Goal: Book appointment/travel/reservation

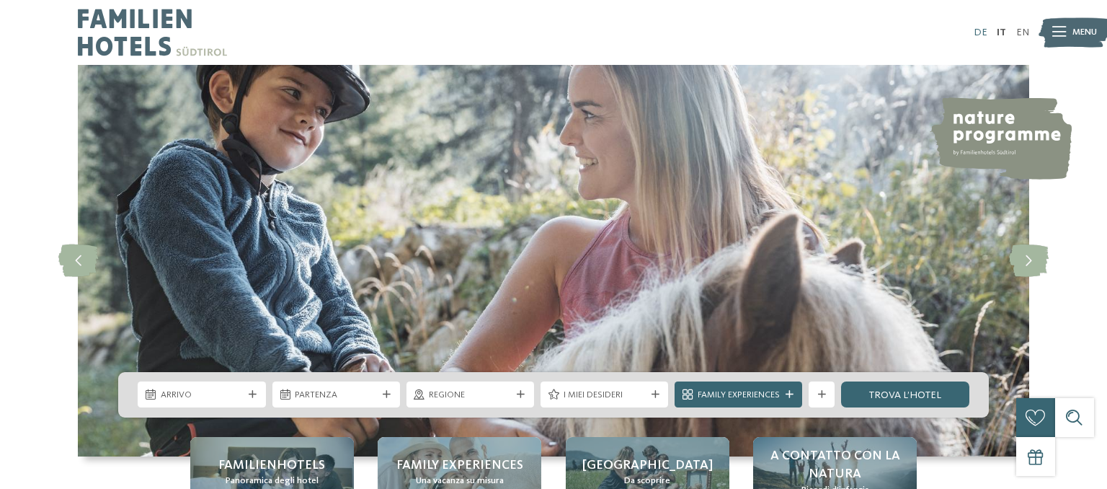
click at [979, 34] on link "DE" at bounding box center [981, 32] width 14 height 10
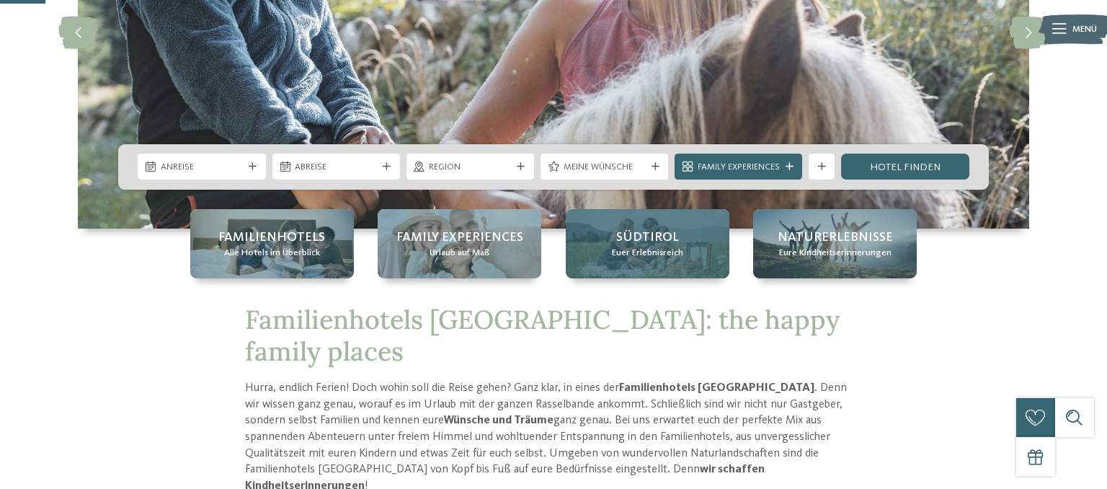
scroll to position [228, 0]
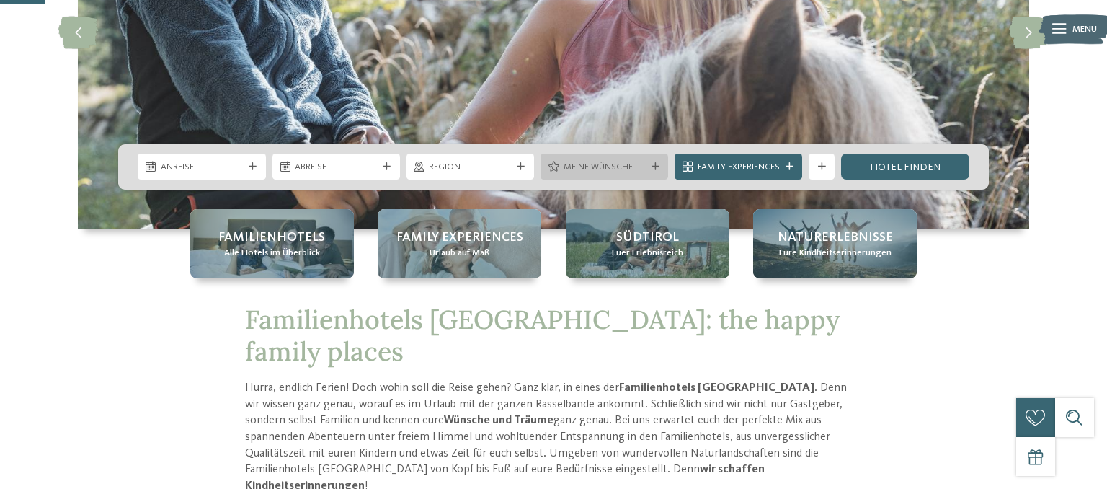
click at [660, 168] on div at bounding box center [655, 167] width 13 height 8
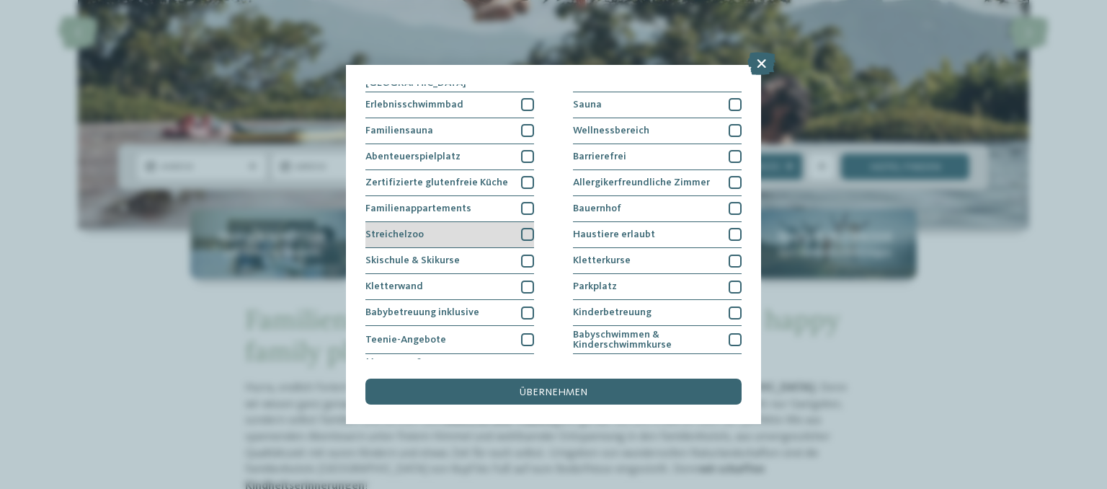
scroll to position [192, 0]
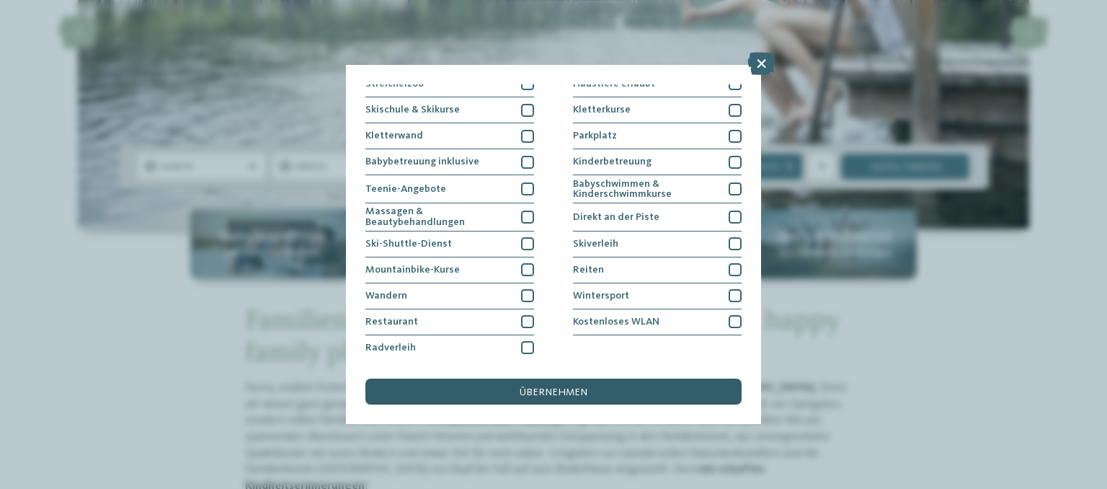
click at [575, 389] on span "übernehmen" at bounding box center [554, 392] width 68 height 10
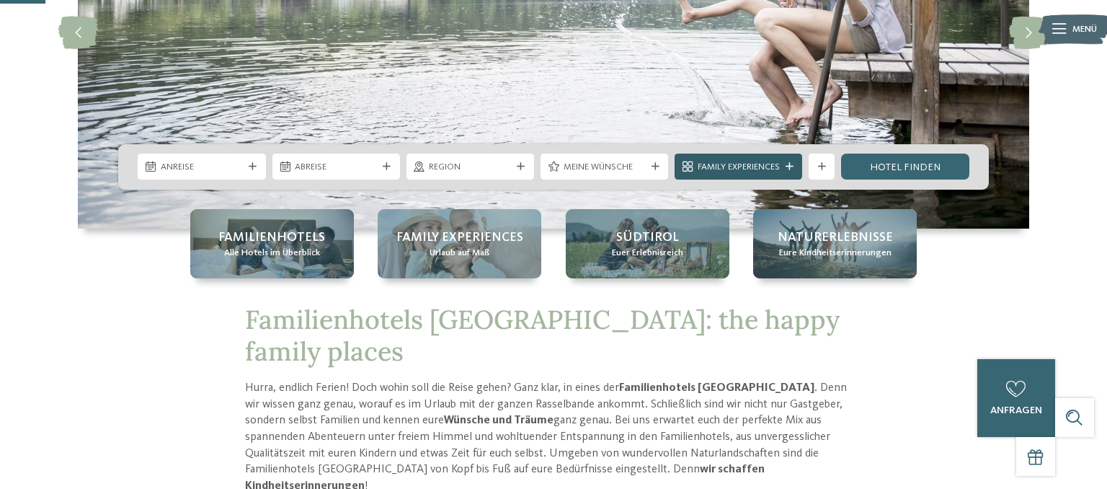
click at [758, 166] on span "Family Experiences" at bounding box center [739, 167] width 82 height 13
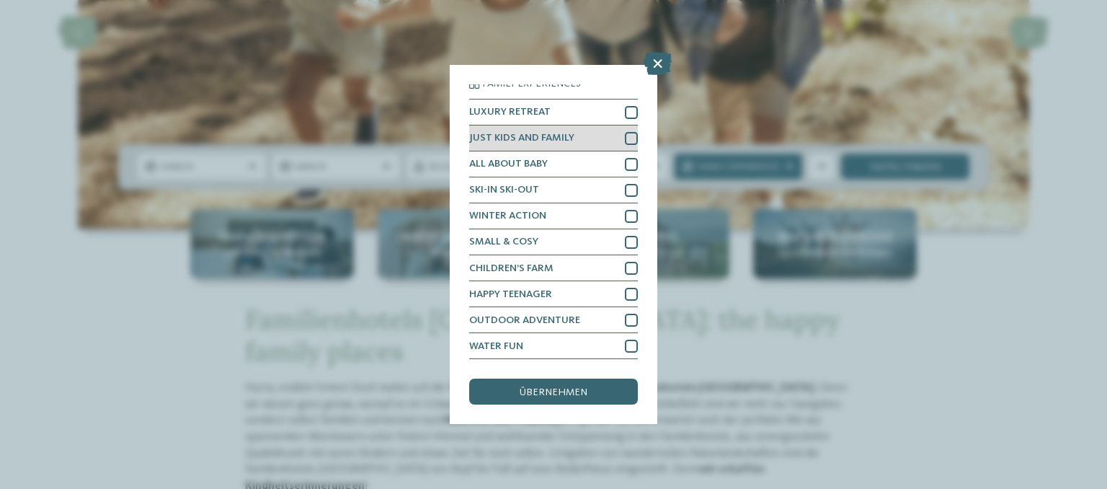
scroll to position [0, 0]
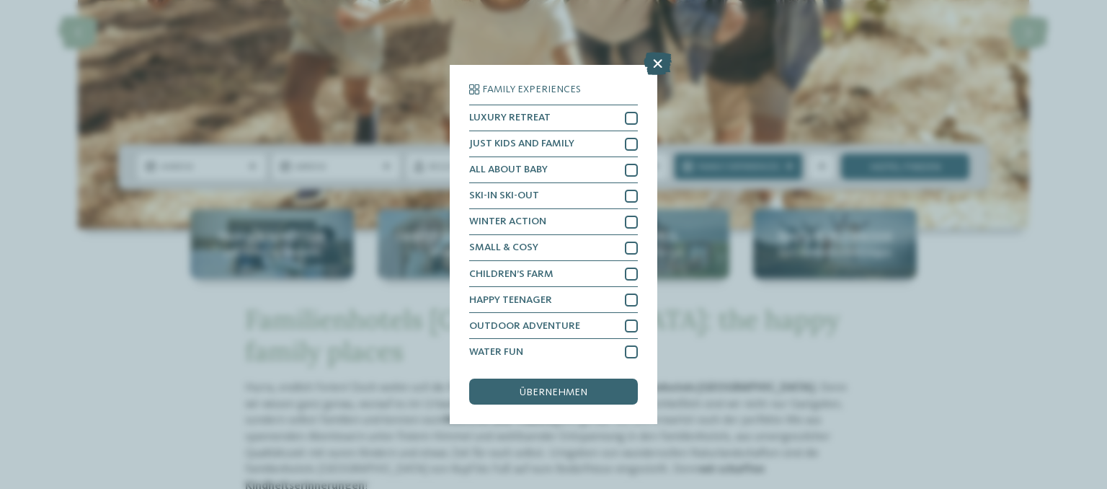
click at [662, 63] on icon at bounding box center [658, 63] width 28 height 23
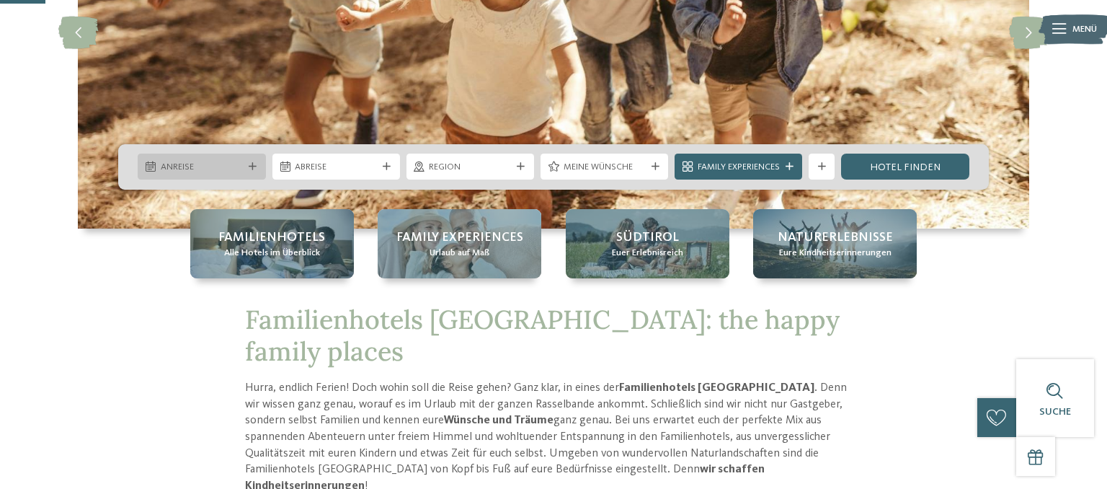
click at [241, 159] on div "Anreise" at bounding box center [202, 167] width 128 height 26
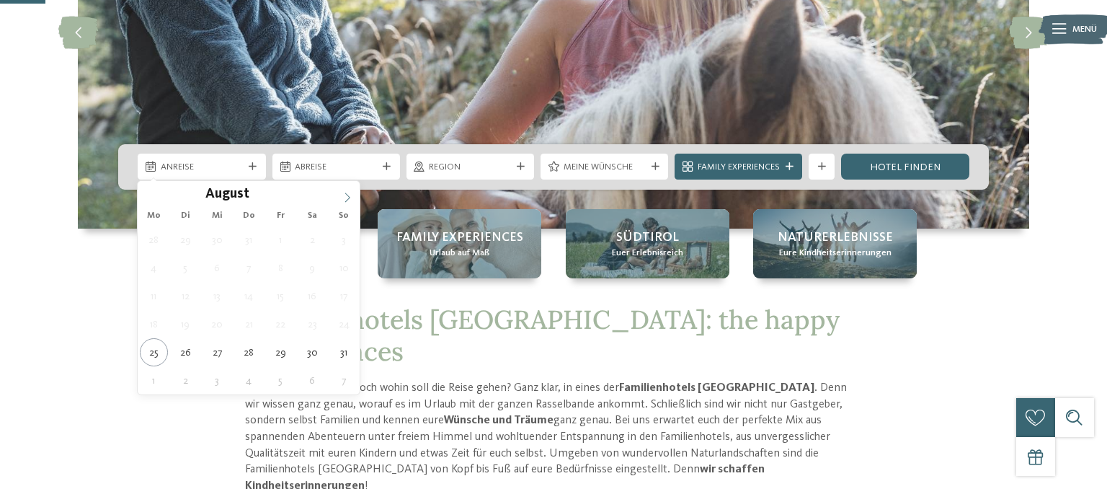
click at [343, 198] on icon at bounding box center [347, 197] width 10 height 10
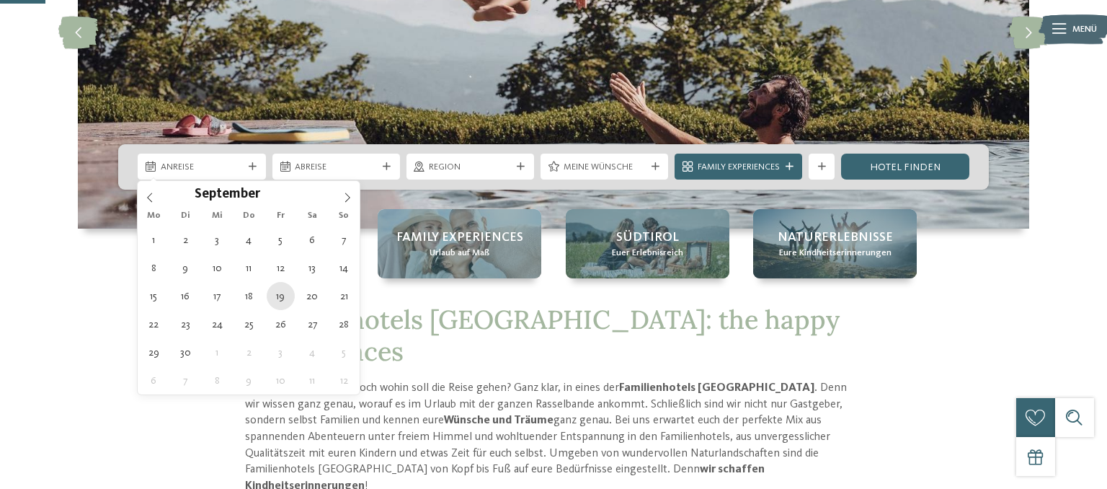
type div "19.09.2025"
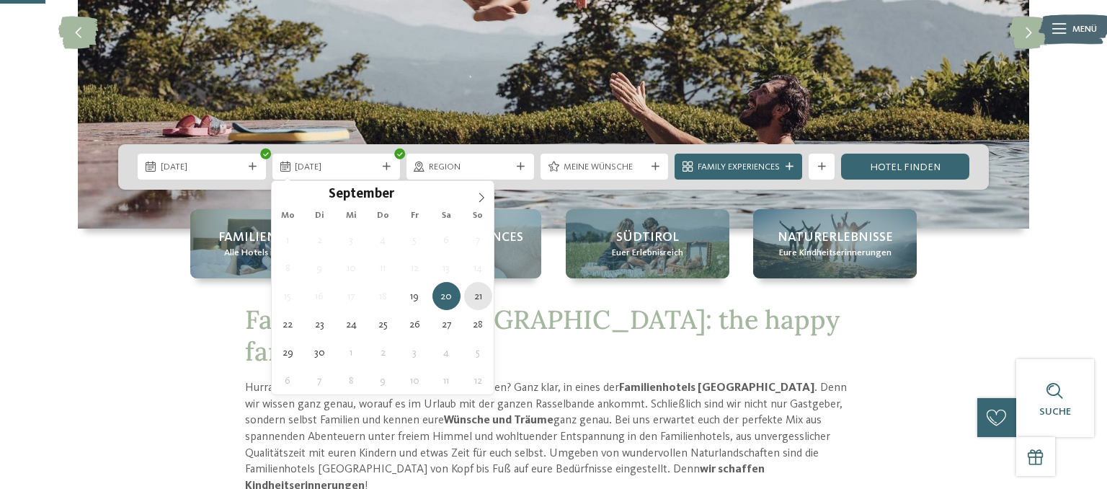
type div "21.09.2025"
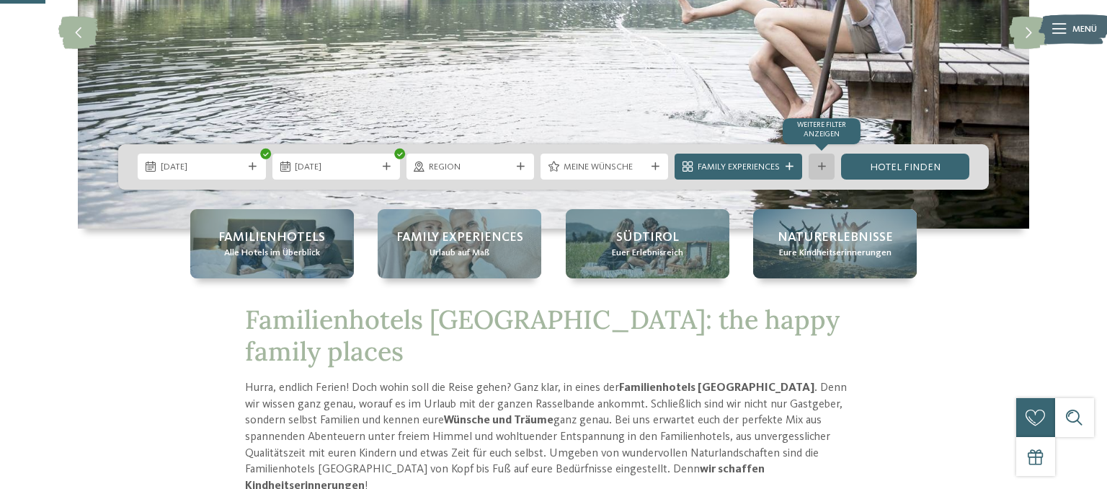
click at [828, 161] on div "Weitere Filter anzeigen" at bounding box center [822, 167] width 26 height 26
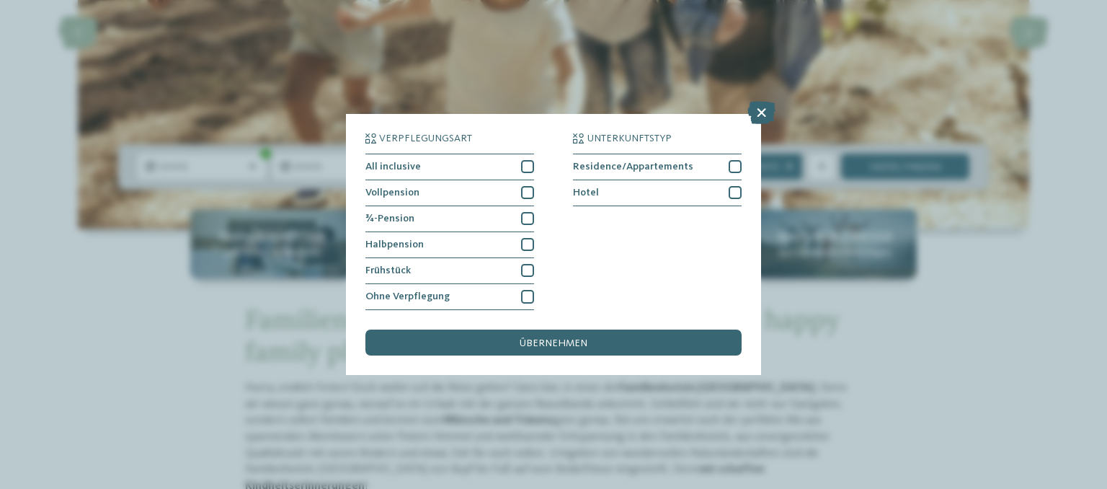
click at [285, 288] on div "Verpflegungsart All inclusive Vollpension Hotel" at bounding box center [553, 244] width 1107 height 489
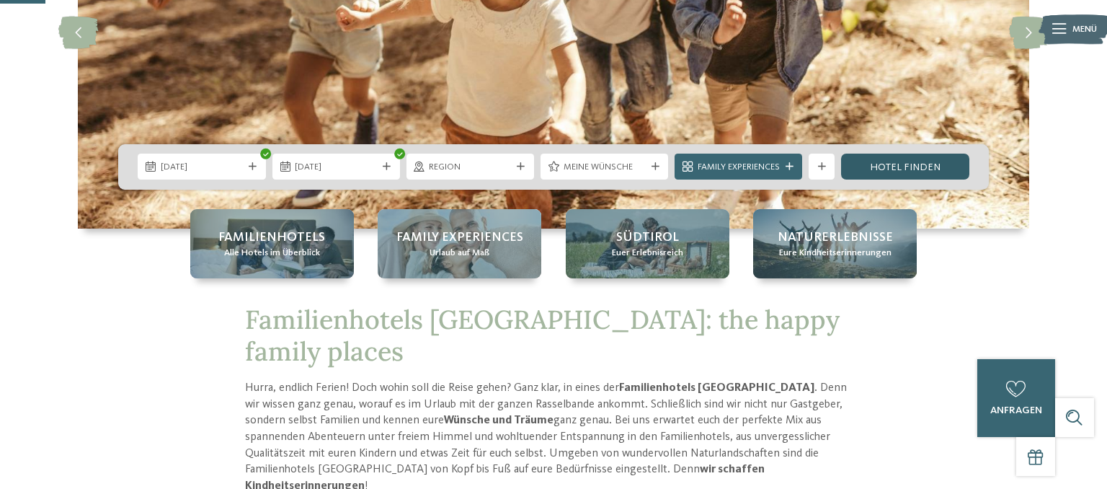
click at [918, 161] on link "Hotel finden" at bounding box center [905, 167] width 128 height 26
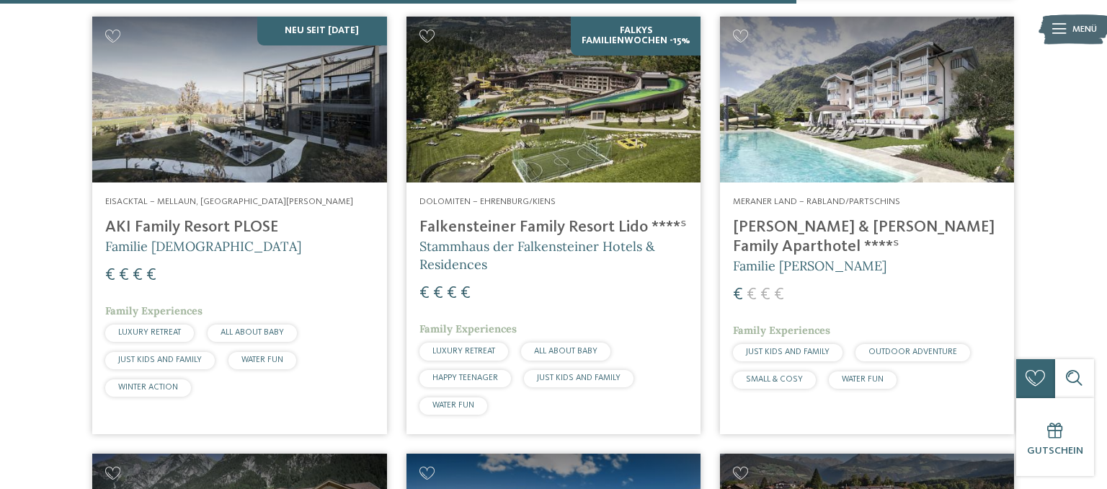
scroll to position [2512, 0]
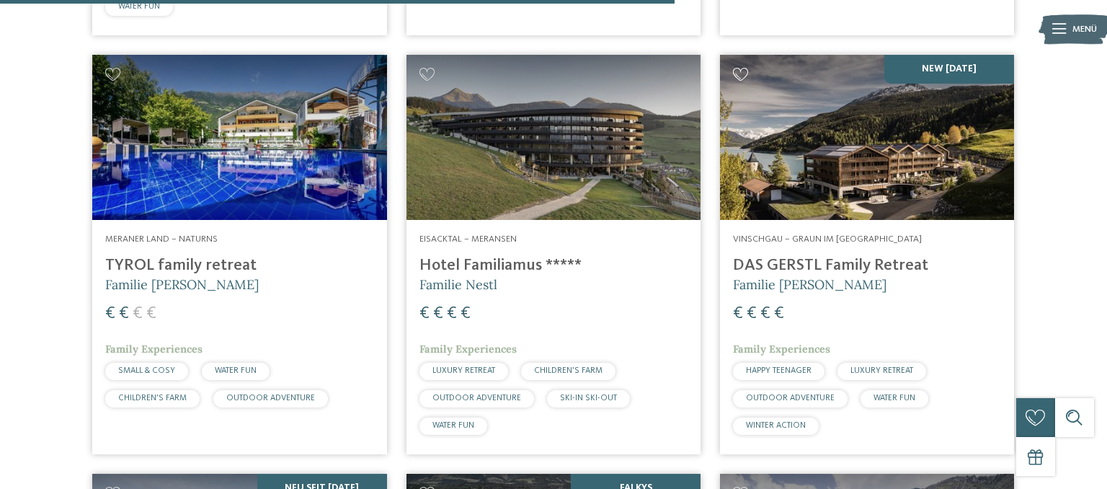
click at [737, 73] on icon at bounding box center [741, 74] width 16 height 13
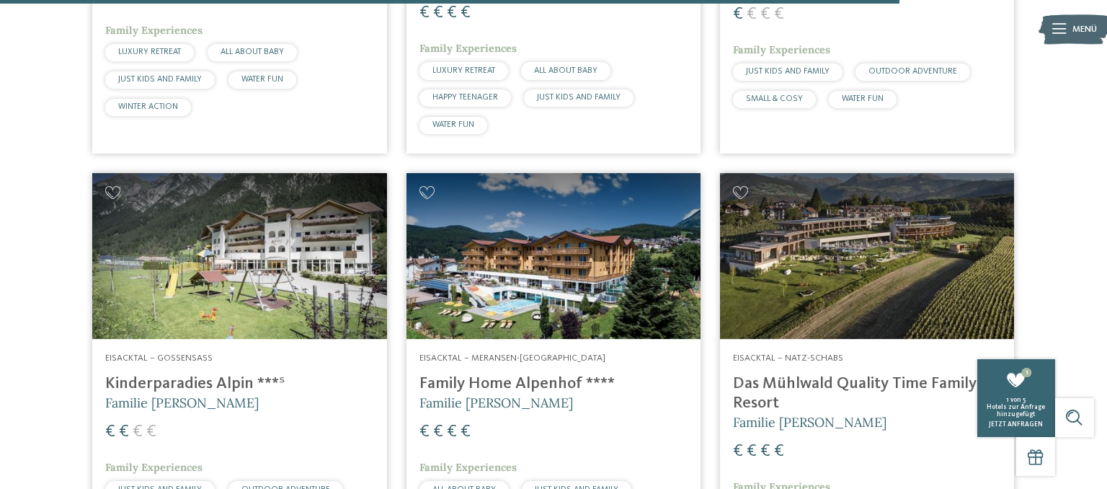
scroll to position [3349, 0]
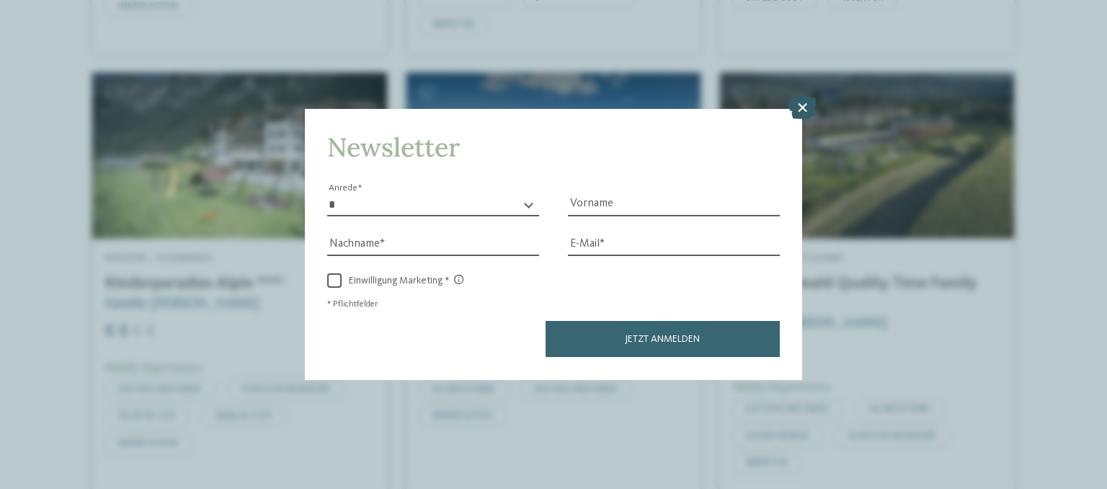
click at [797, 113] on icon at bounding box center [803, 108] width 28 height 23
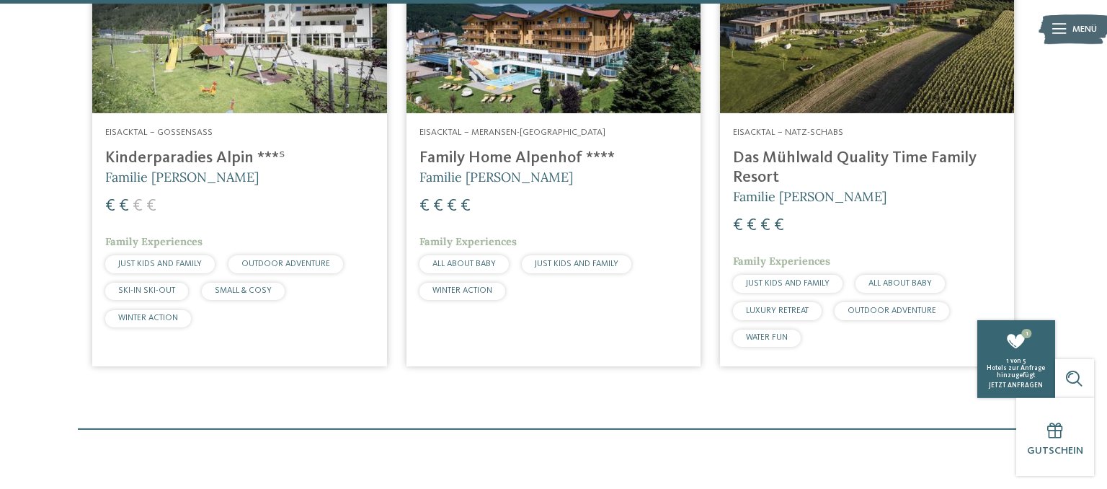
scroll to position [3362, 0]
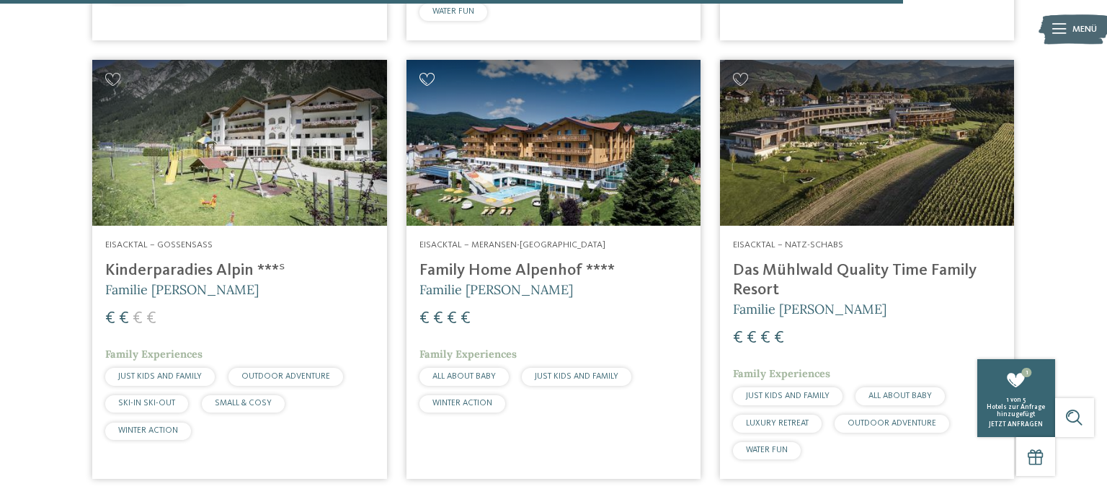
click at [428, 79] on icon at bounding box center [428, 79] width 16 height 13
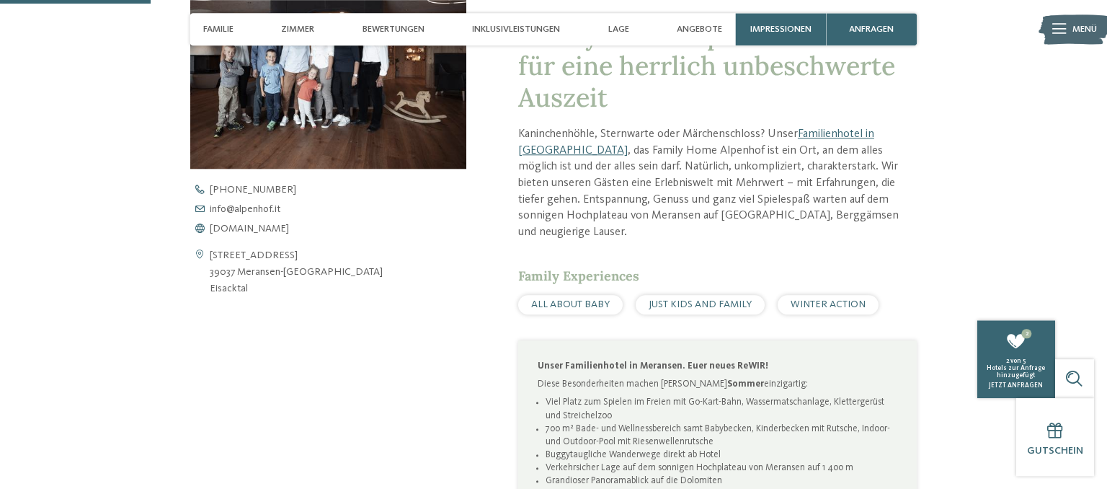
scroll to position [608, 0]
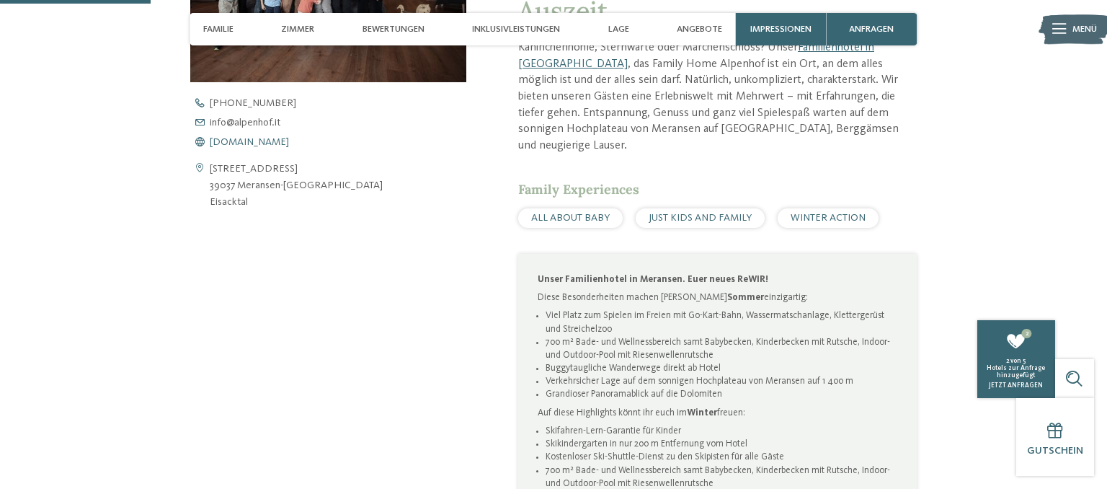
click at [236, 143] on span "[DOMAIN_NAME]" at bounding box center [249, 142] width 79 height 10
